Goal: Information Seeking & Learning: Learn about a topic

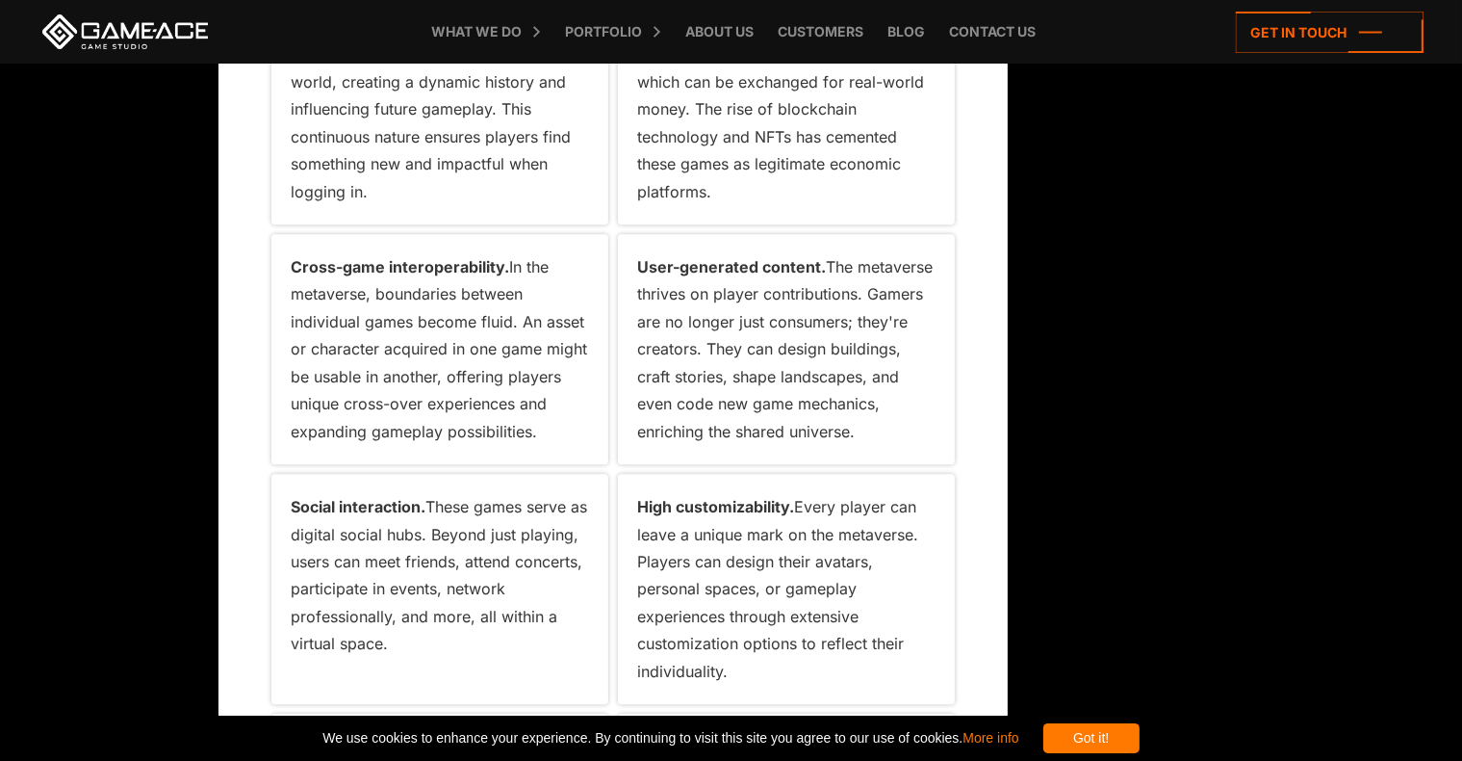
scroll to position [77, 0]
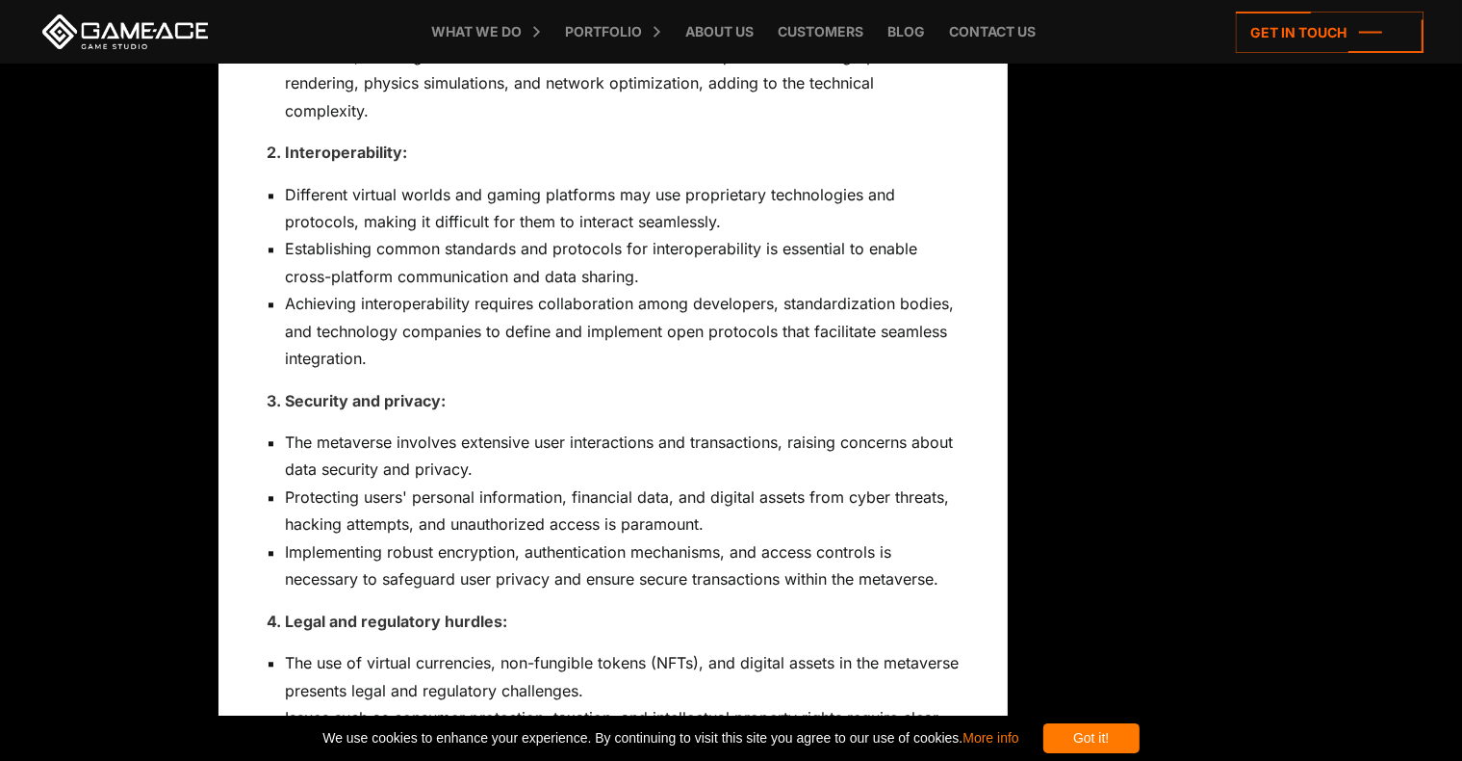
scroll to position [12131, 0]
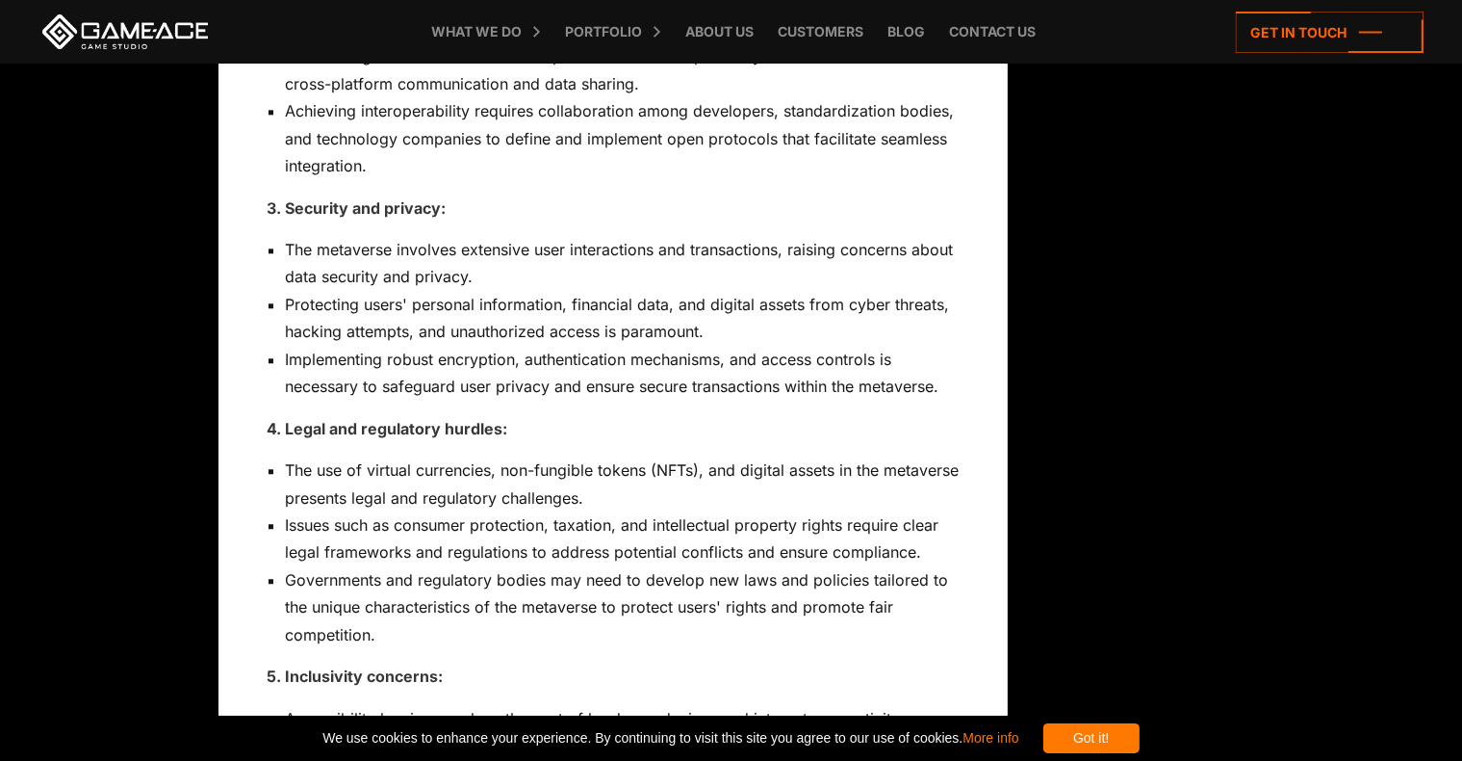
click at [0, 0] on icon at bounding box center [0, 0] width 0 height 0
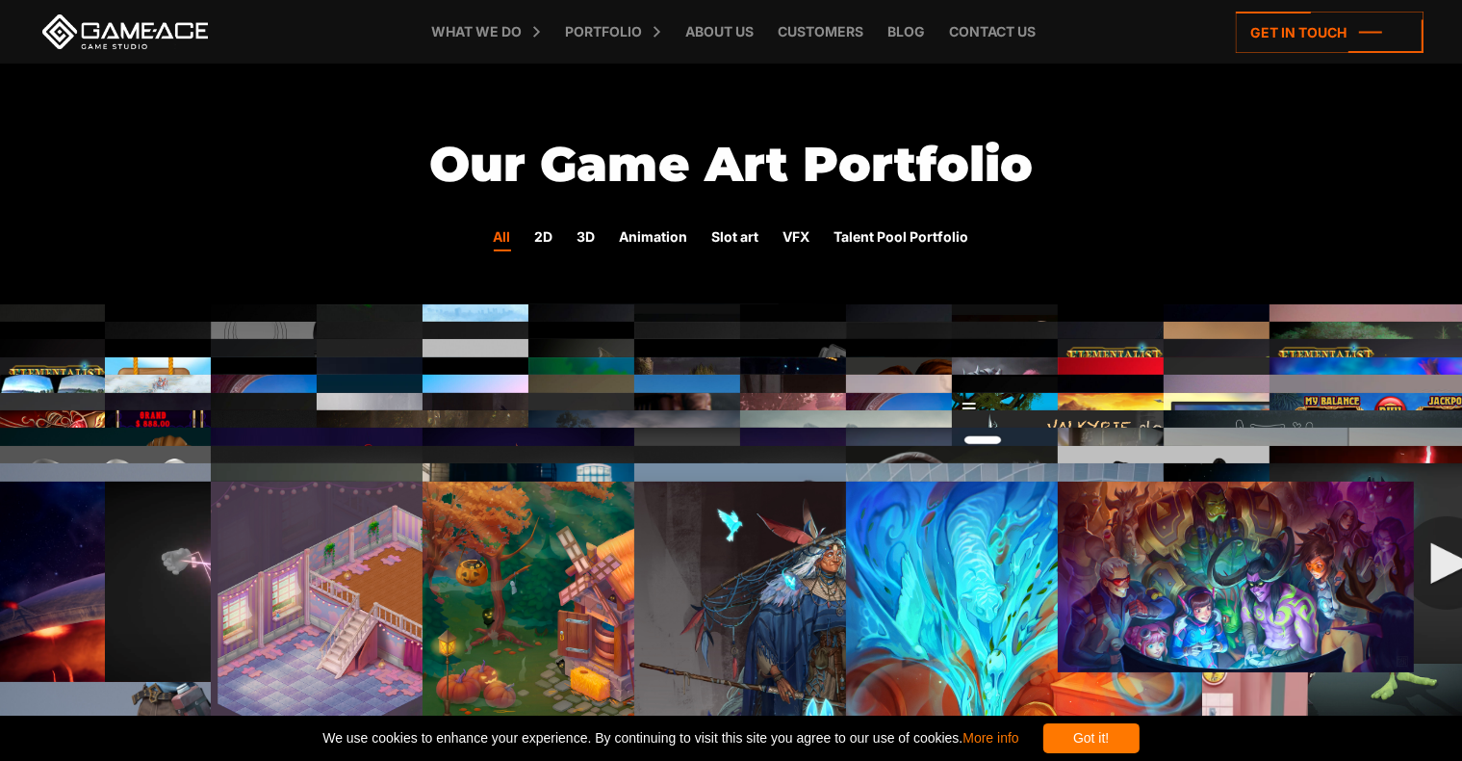
click at [442, 375] on img at bounding box center [601, 506] width 356 height 263
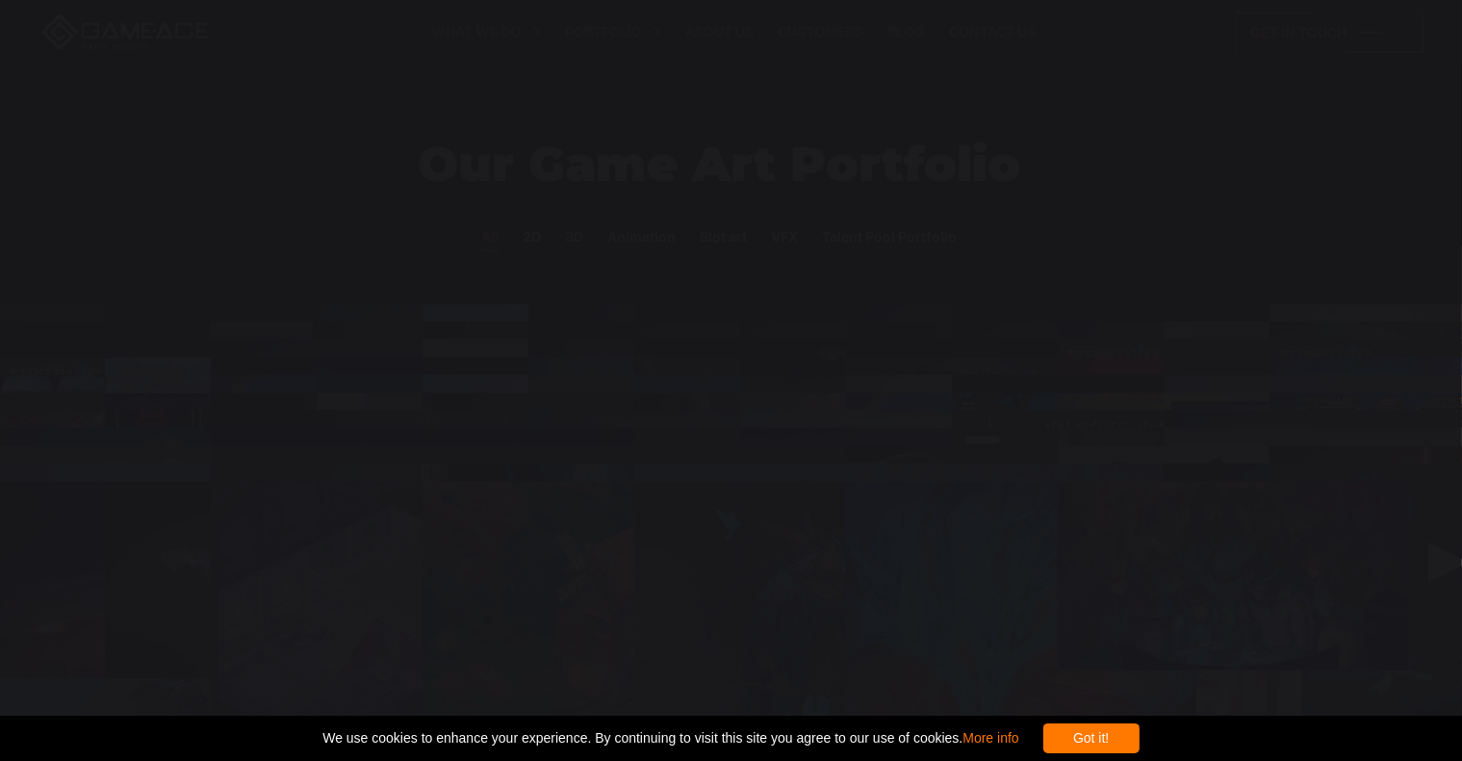
click at [471, 304] on div at bounding box center [719, 401] width 1438 height 194
